Goal: Information Seeking & Learning: Stay updated

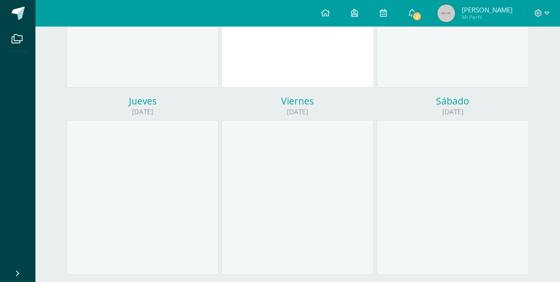
scroll to position [238, 0]
click at [422, 15] on span "3" at bounding box center [417, 17] width 10 height 10
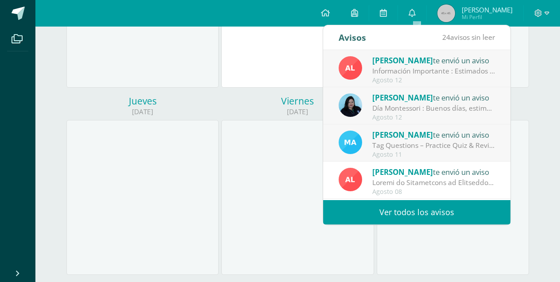
click at [409, 144] on div "Tag Questions – Practice Quiz & Review Video: Dear Parents and Students, As we …" at bounding box center [433, 145] width 123 height 10
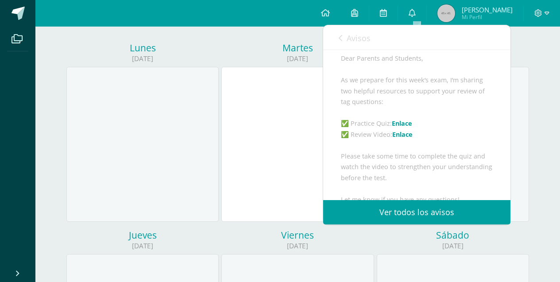
scroll to position [82, 0]
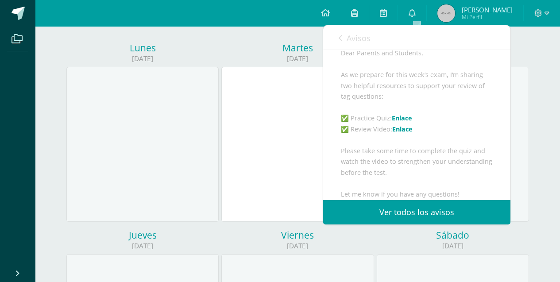
click at [401, 122] on link "Enlace" at bounding box center [402, 118] width 20 height 8
click at [402, 133] on link "Enlace" at bounding box center [402, 129] width 20 height 8
click at [339, 37] on icon at bounding box center [341, 38] width 4 height 7
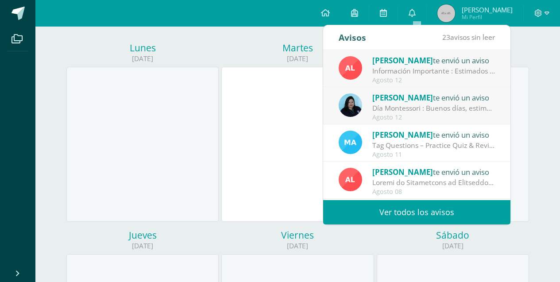
click at [384, 105] on div "Día Montessori : Buenos días, estimados padres de familia: Es un gusto saludarl…" at bounding box center [433, 108] width 123 height 10
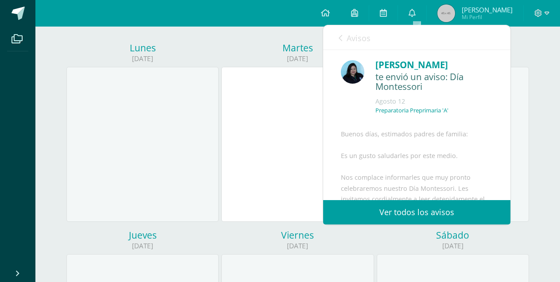
scroll to position [0, 0]
click at [349, 38] on span "Avisos" at bounding box center [359, 38] width 24 height 11
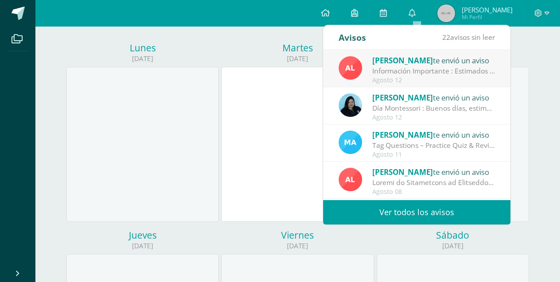
click at [364, 66] on div "[PERSON_NAME] te envió un aviso Información Importante : Estimados padres de fa…" at bounding box center [417, 68] width 156 height 29
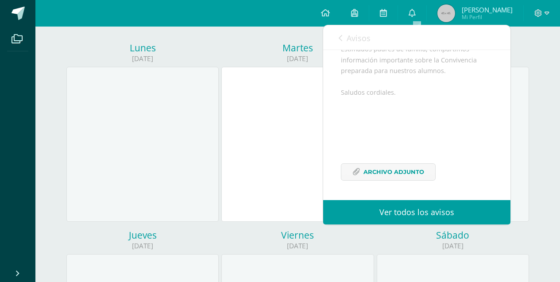
scroll to position [108, 0]
click at [355, 171] on icon at bounding box center [357, 172] width 8 height 8
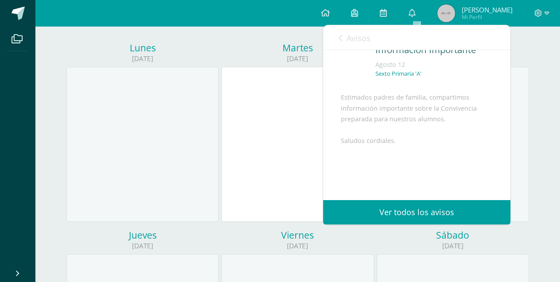
scroll to position [0, 0]
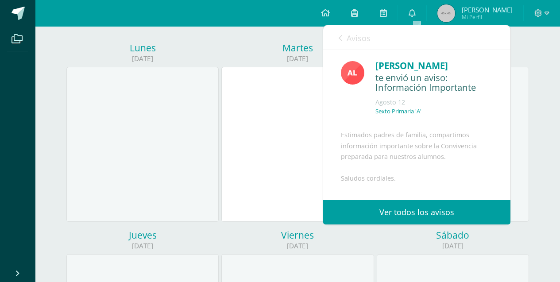
click at [346, 37] on link "Avisos" at bounding box center [355, 37] width 32 height 25
